Goal: Entertainment & Leisure: Consume media (video, audio)

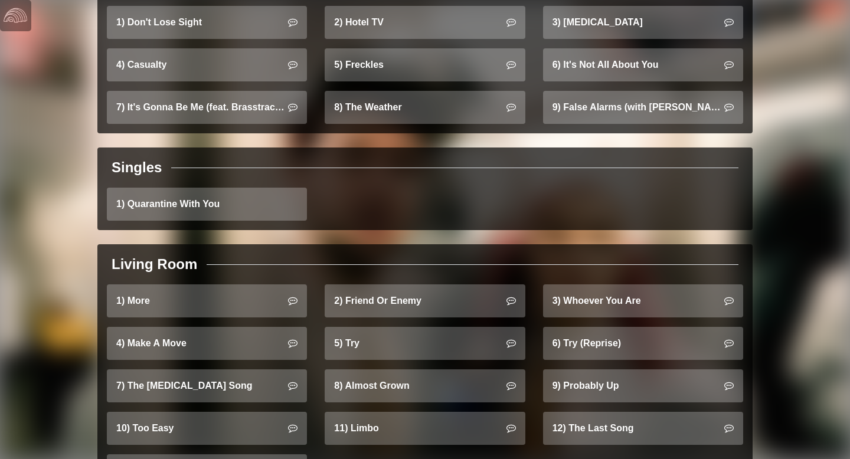
scroll to position [1138, 0]
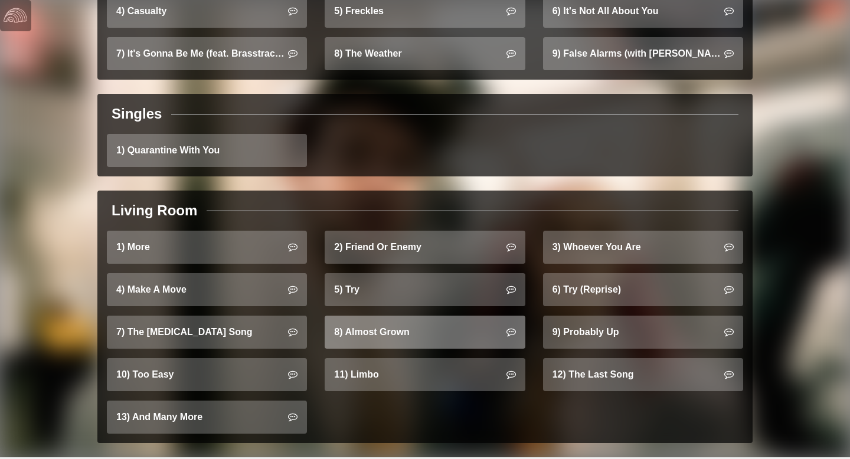
click at [460, 330] on link "8) Almost Grown" at bounding box center [425, 332] width 200 height 33
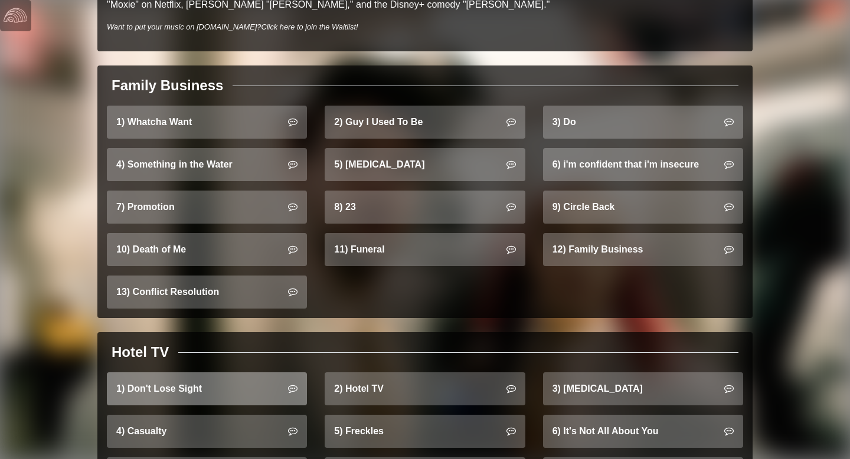
scroll to position [713, 0]
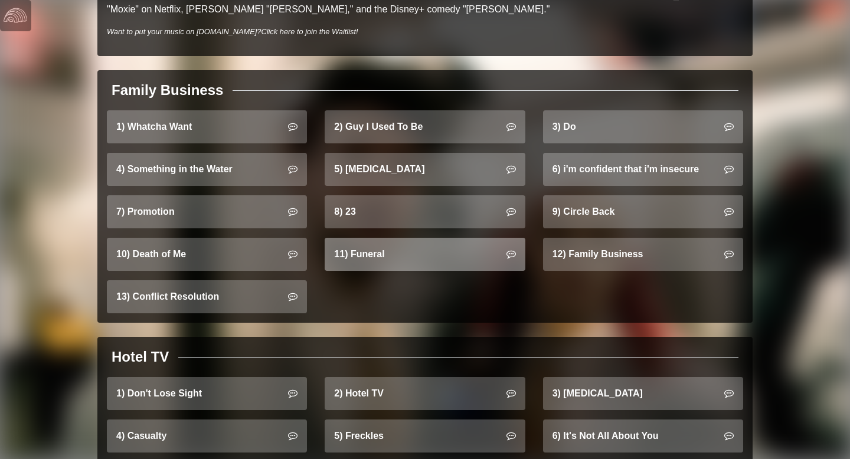
click at [407, 244] on link "11) Funeral" at bounding box center [425, 254] width 200 height 33
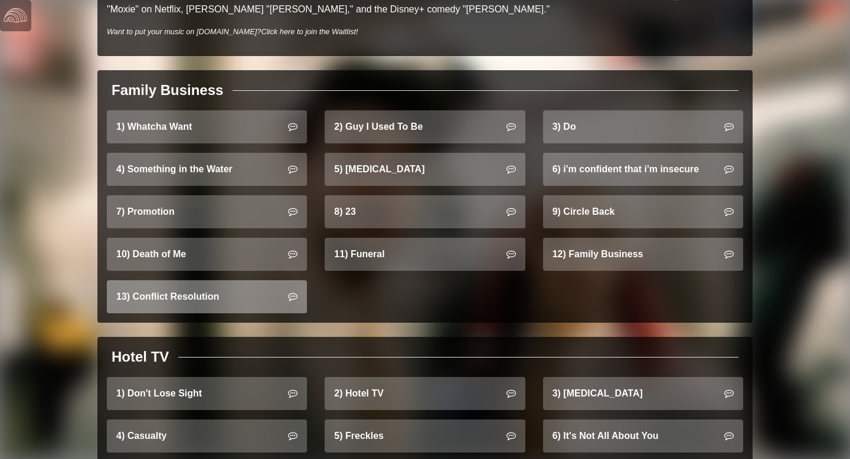
scroll to position [719, 0]
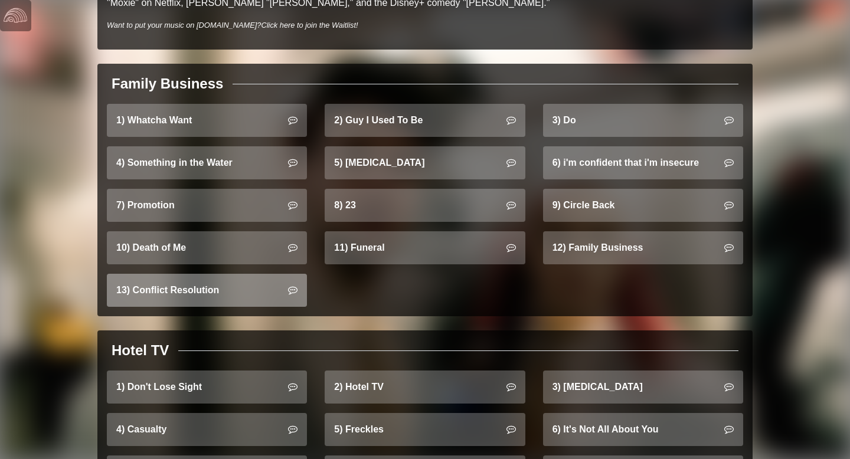
click at [241, 277] on link "13) Conflict Resolution" at bounding box center [207, 290] width 200 height 33
